Goal: Information Seeking & Learning: Learn about a topic

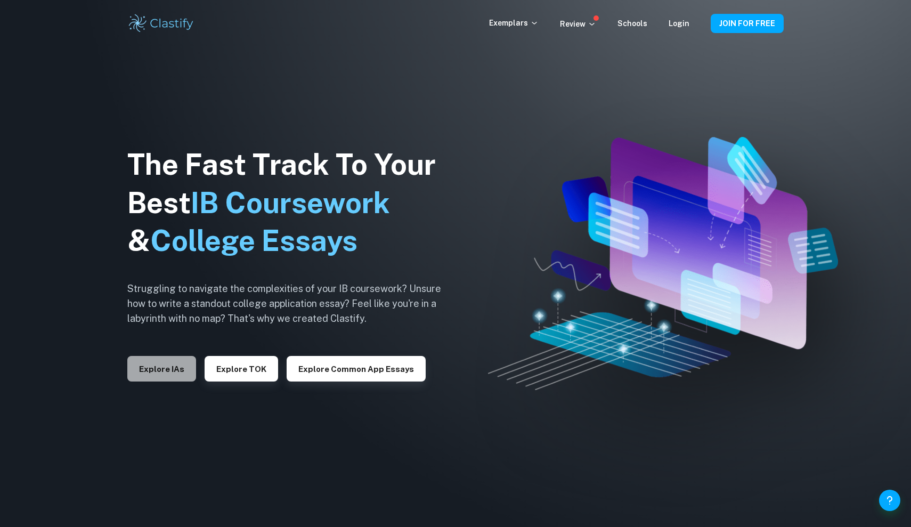
click at [160, 372] on button "Explore IAs" at bounding box center [161, 369] width 69 height 26
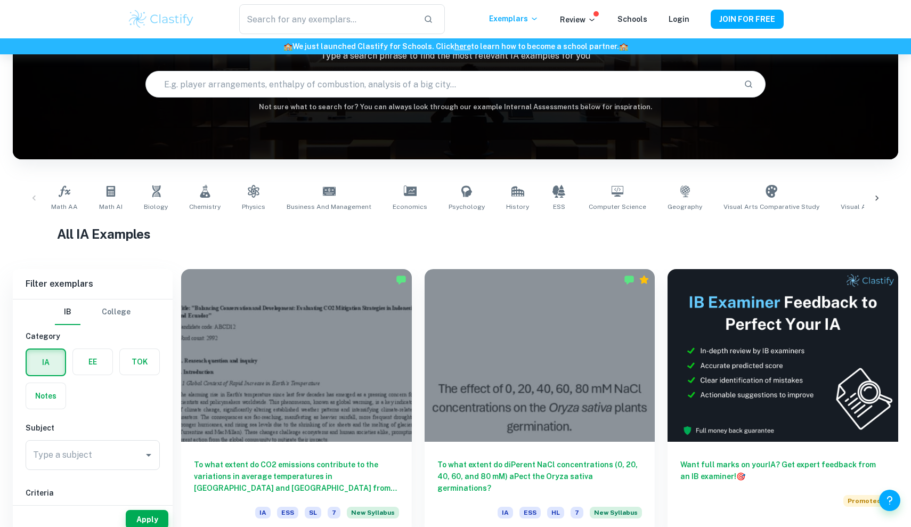
scroll to position [127, 0]
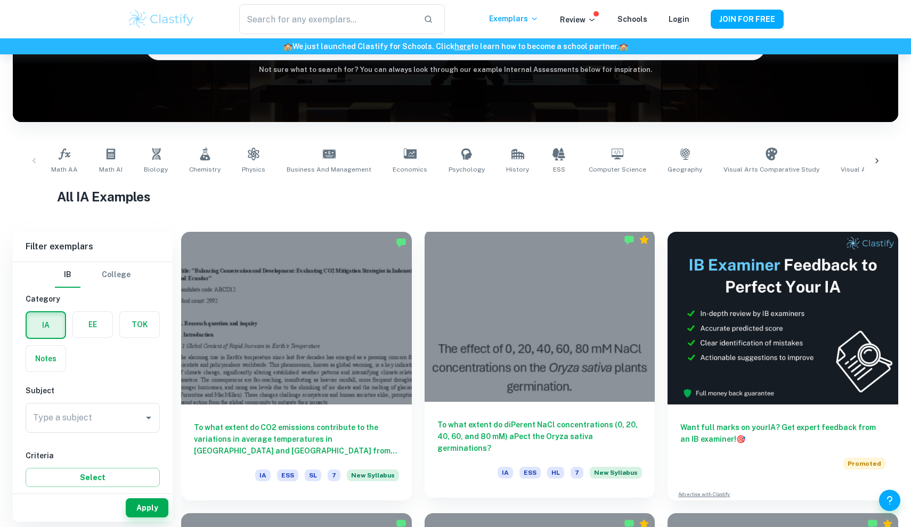
click at [531, 305] on div at bounding box center [539, 315] width 231 height 173
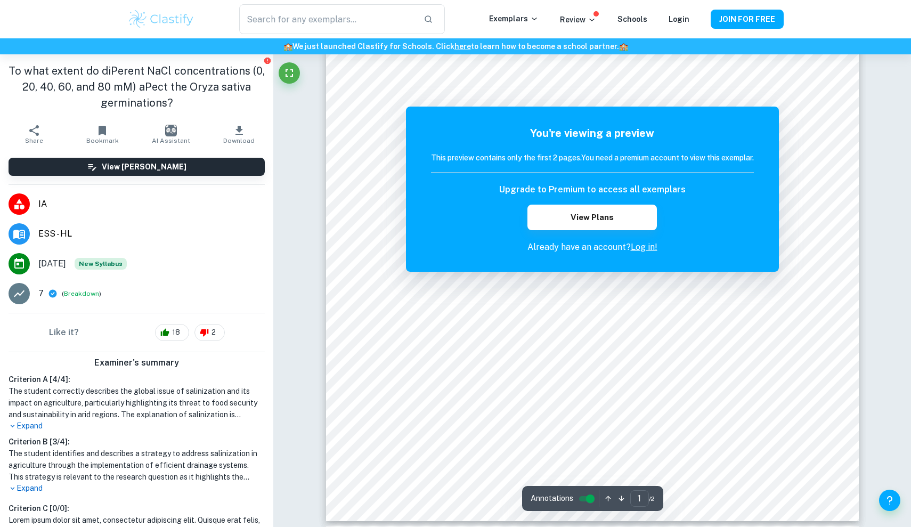
scroll to position [312, 1]
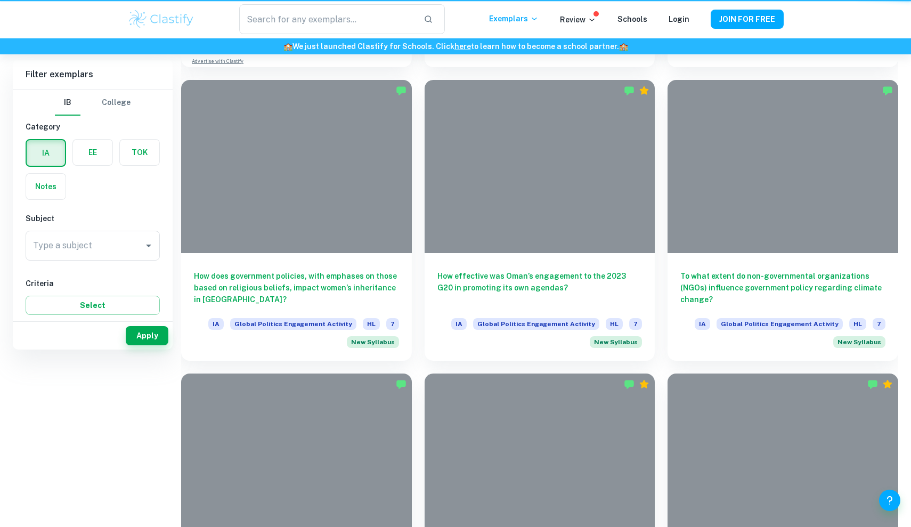
scroll to position [127, 0]
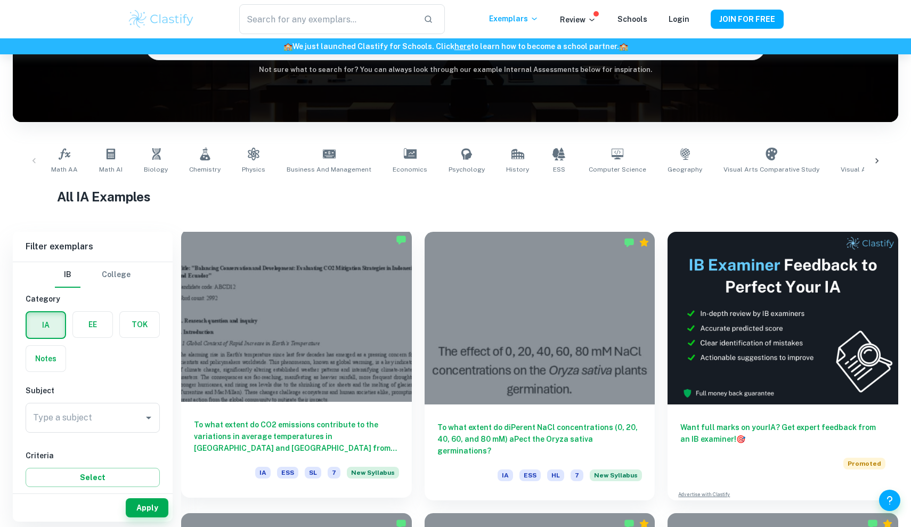
click at [304, 319] on div at bounding box center [296, 315] width 231 height 173
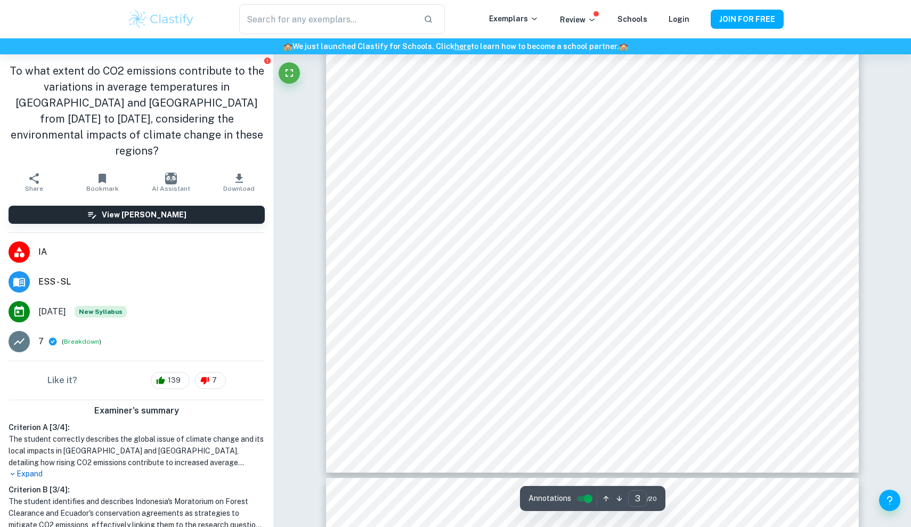
scroll to position [1518, 1]
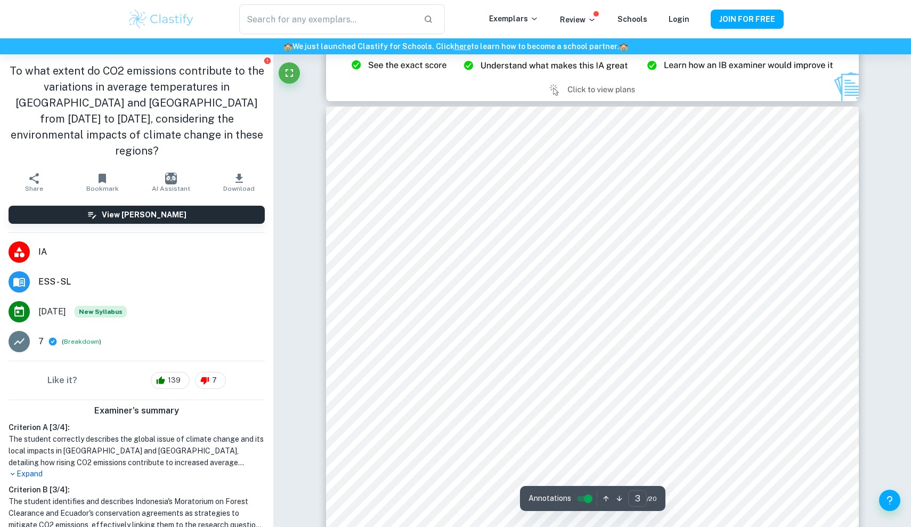
type input "2"
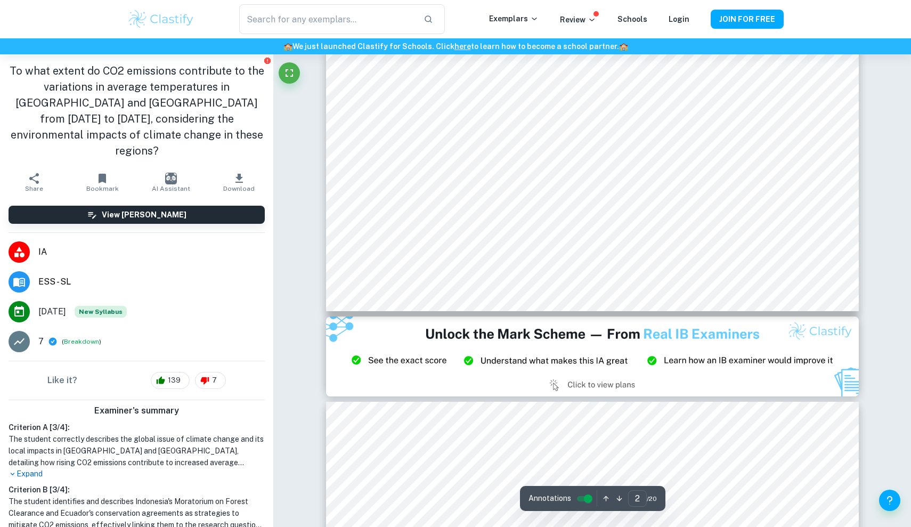
scroll to position [1129, 0]
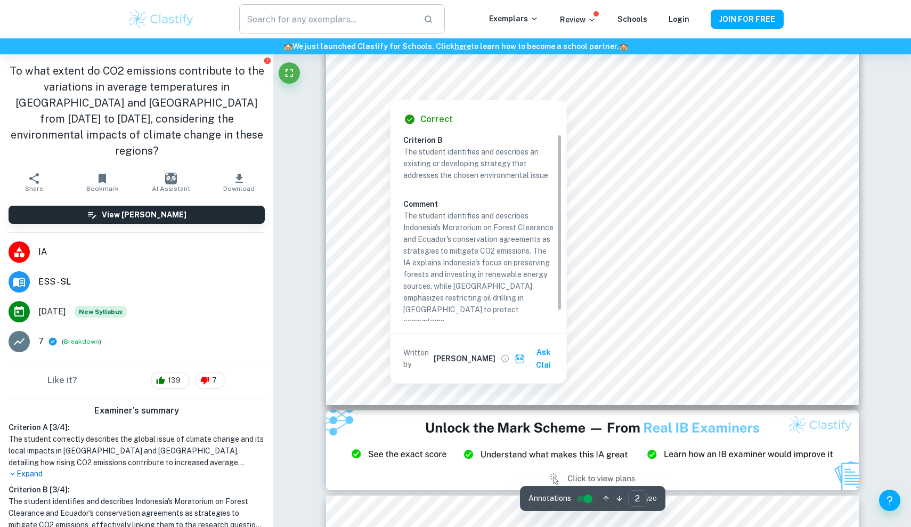
click at [348, 31] on input "text" at bounding box center [327, 19] width 176 height 30
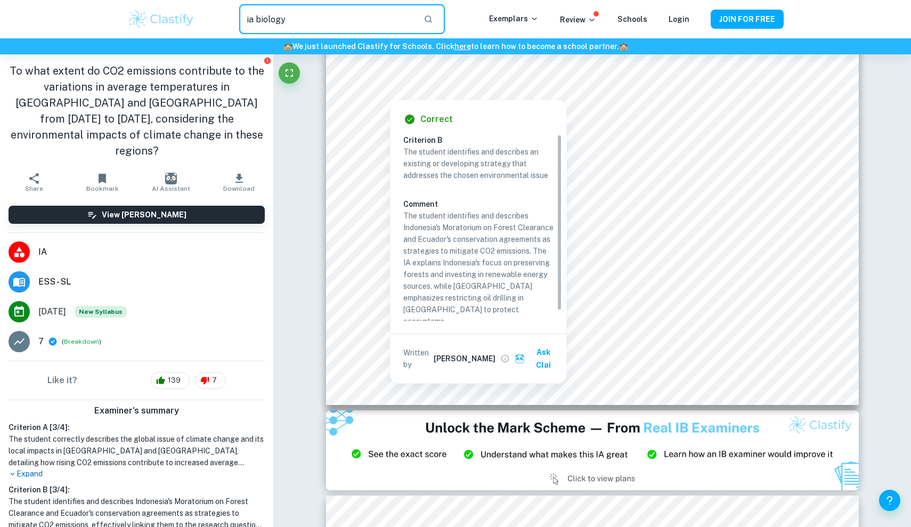
type input "ia biology"
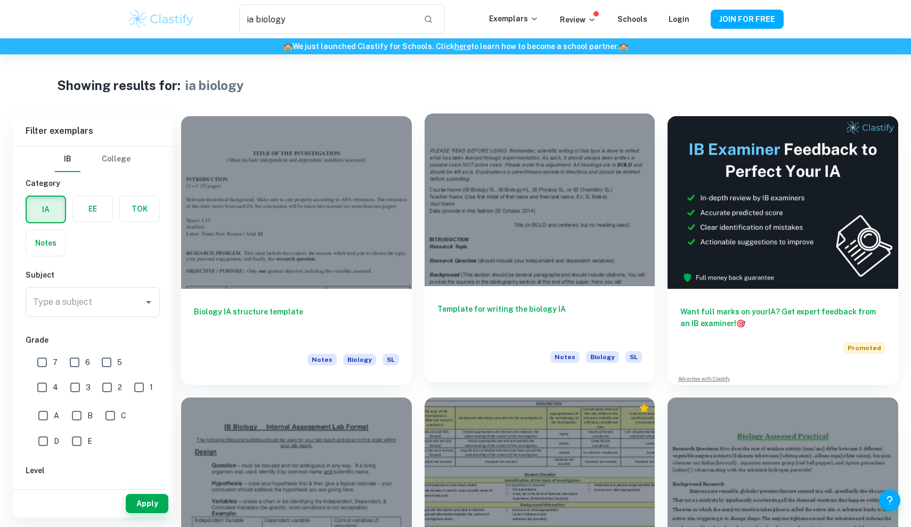
click at [510, 241] on div at bounding box center [539, 199] width 231 height 173
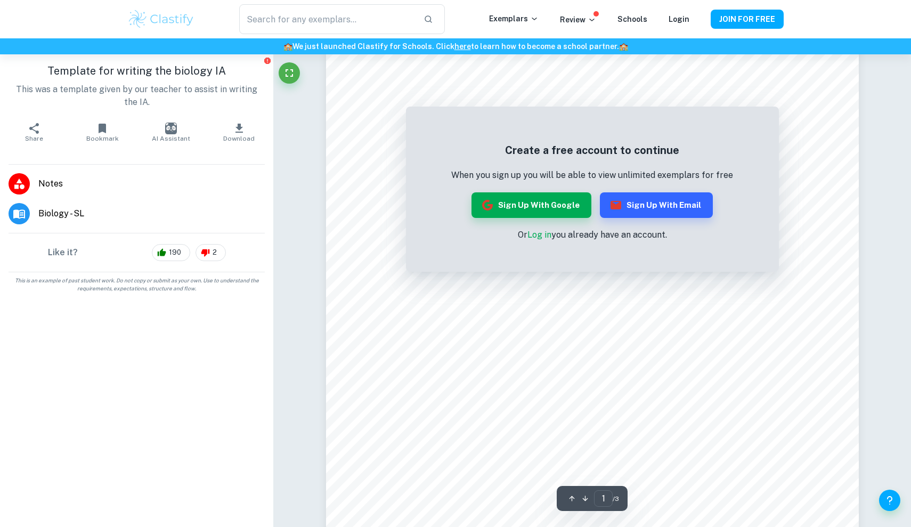
scroll to position [120, 0]
